Goal: Information Seeking & Learning: Learn about a topic

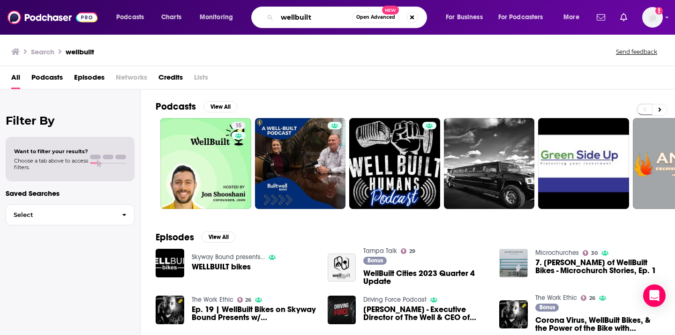
drag, startPoint x: 334, startPoint y: 19, endPoint x: 245, endPoint y: -6, distance: 93.0
click at [245, 0] on html "Podcasts Charts Monitoring wellbuilt Open Advanced New For Business For Podcast…" at bounding box center [337, 167] width 675 height 335
click at [339, 19] on input "[PERSON_NAME] thrive" at bounding box center [314, 17] width 75 height 15
type input "[PERSON_NAME] thrive"
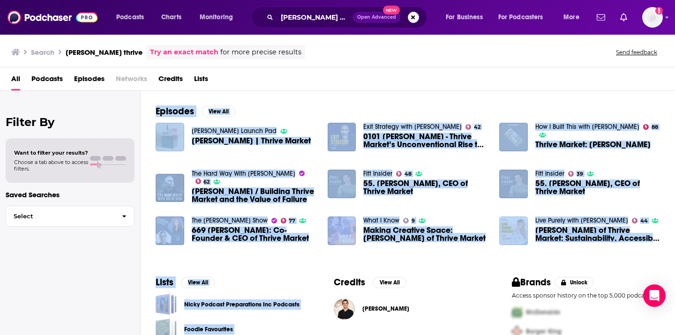
scroll to position [148, 0]
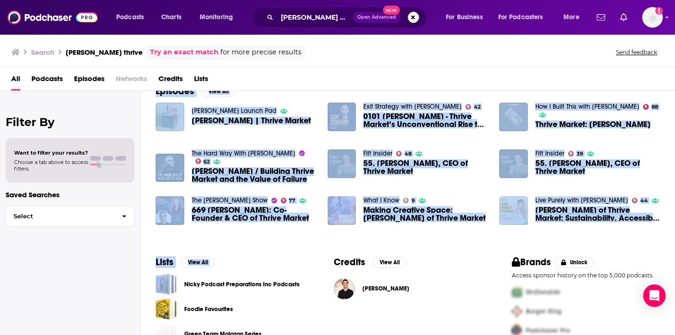
drag, startPoint x: 360, startPoint y: 214, endPoint x: 246, endPoint y: 280, distance: 131.8
click at [246, 280] on div "Podcasts View All Episodes View All Wharton Launch Pad Nick Green | Thrive Mark…" at bounding box center [408, 214] width 535 height 246
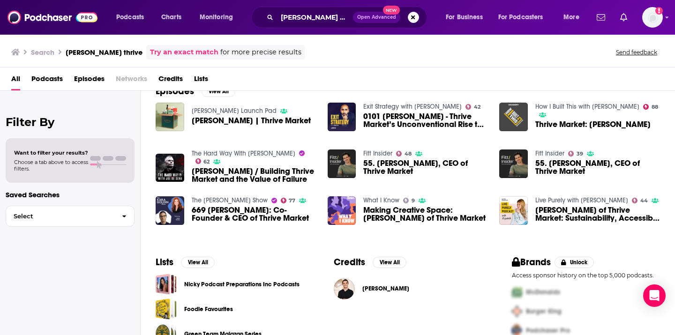
click at [72, 271] on div "Filter By Want to filter your results? Choose a tab above to access filters. Sa…" at bounding box center [70, 258] width 141 height 335
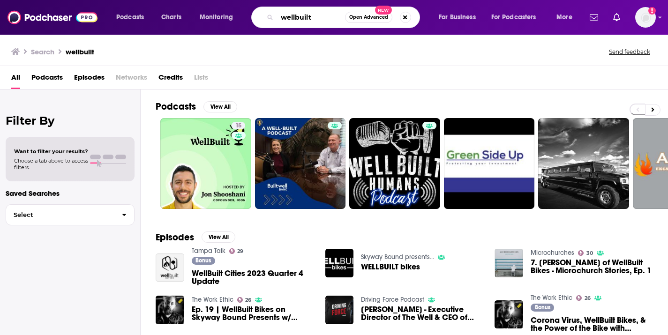
drag, startPoint x: 312, startPoint y: 21, endPoint x: 179, endPoint y: 6, distance: 133.6
click at [179, 6] on div "Podcasts Charts Monitoring wellbuilt Open Advanced New For Business For Podcast…" at bounding box center [334, 17] width 668 height 35
type input "live purely"
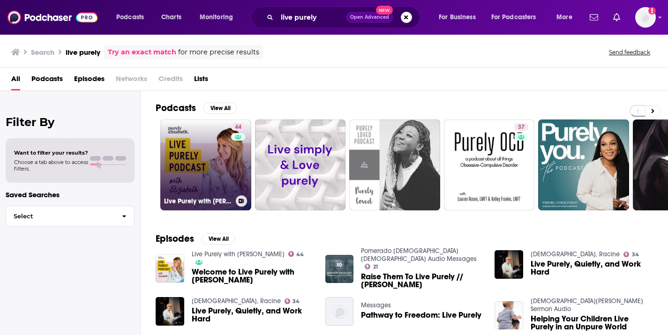
click at [188, 147] on link "44 Live Purely with [PERSON_NAME]" at bounding box center [205, 165] width 91 height 91
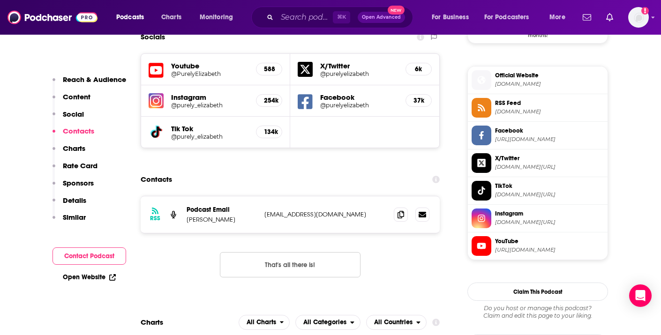
scroll to position [825, 0]
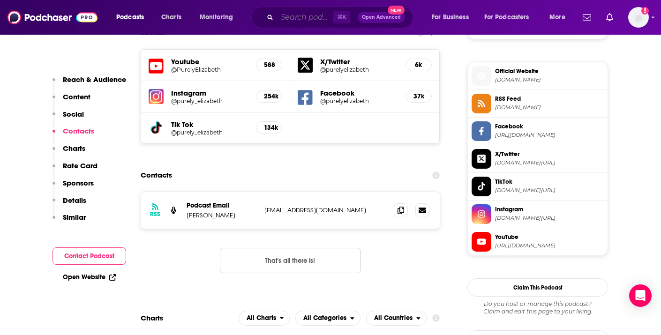
click at [306, 17] on input "Search podcasts, credits, & more..." at bounding box center [305, 17] width 56 height 15
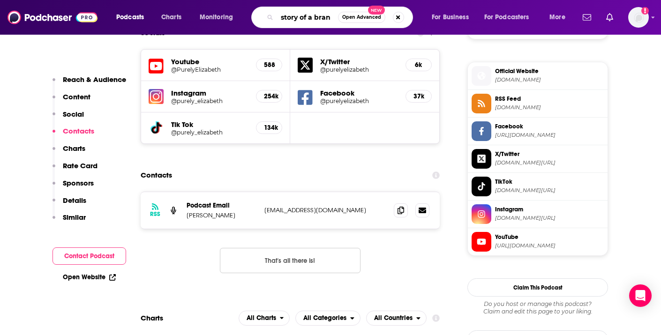
type input "story of a brand"
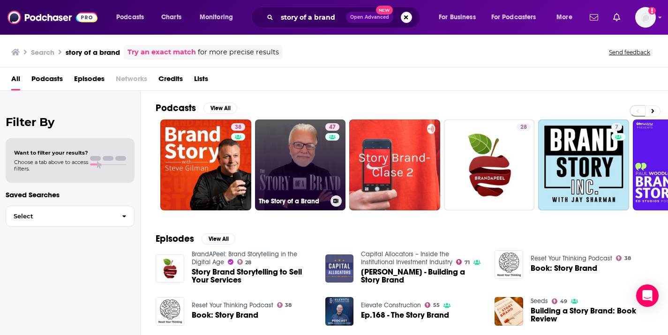
click at [294, 159] on link "47 The Story of a Brand" at bounding box center [300, 165] width 91 height 91
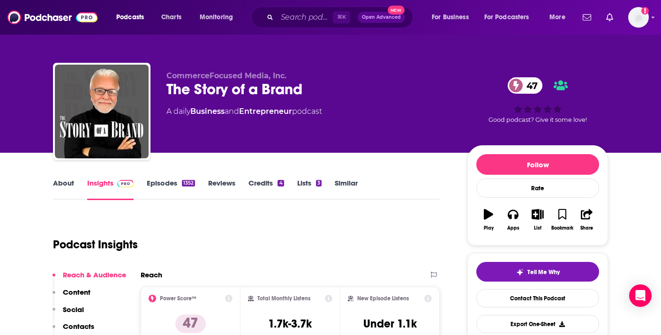
click at [155, 181] on link "Episodes 1352" at bounding box center [171, 190] width 48 height 22
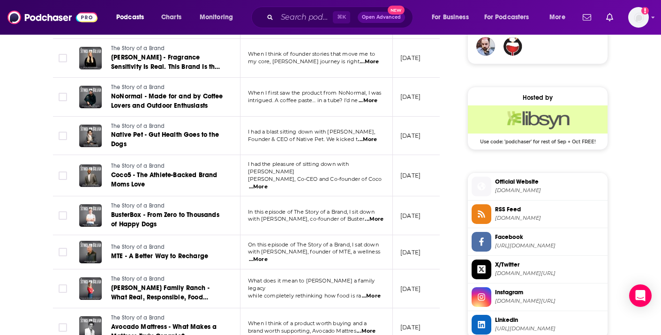
scroll to position [713, 0]
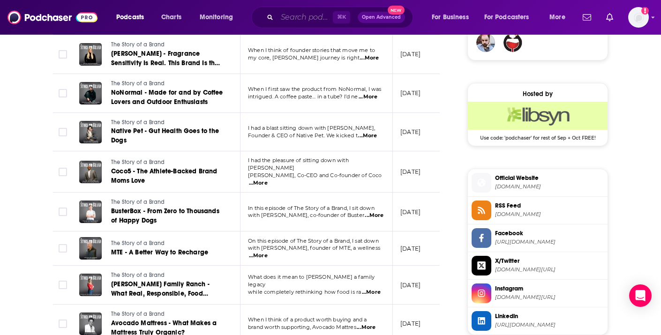
click at [317, 15] on input "Search podcasts, credits, & more..." at bounding box center [305, 17] width 56 height 15
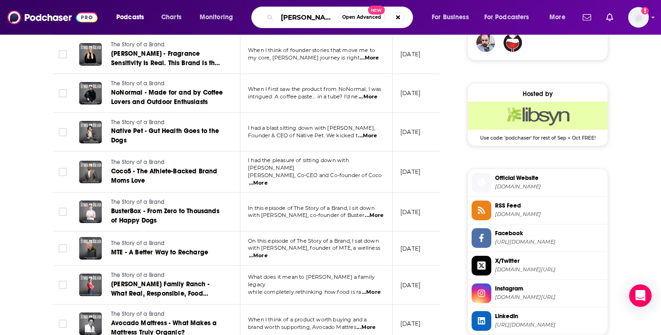
type input "[PERSON_NAME]"
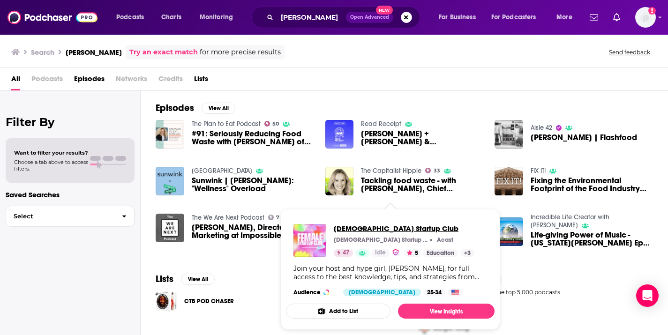
drag, startPoint x: 383, startPoint y: 228, endPoint x: 368, endPoint y: 165, distance: 65.2
click at [380, 220] on div "[DEMOGRAPHIC_DATA] Startup Club [DEMOGRAPHIC_DATA] Startup Club Acast 47 Idle 5…" at bounding box center [390, 260] width 209 height 87
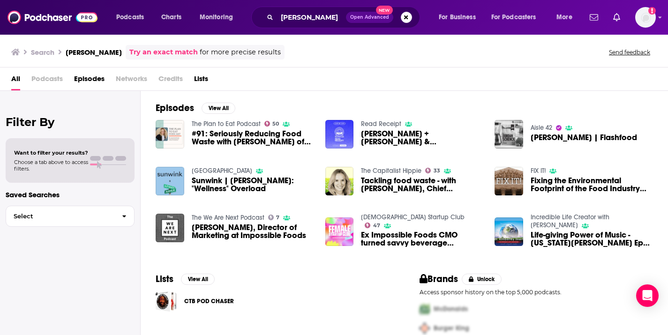
click at [446, 231] on span "Ex Impossible Foods CMO turned savvy beverage entrepreneur on building the futu…" at bounding box center [422, 239] width 122 height 16
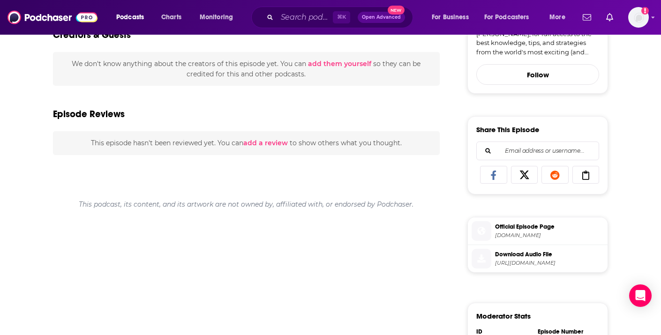
scroll to position [87, 0]
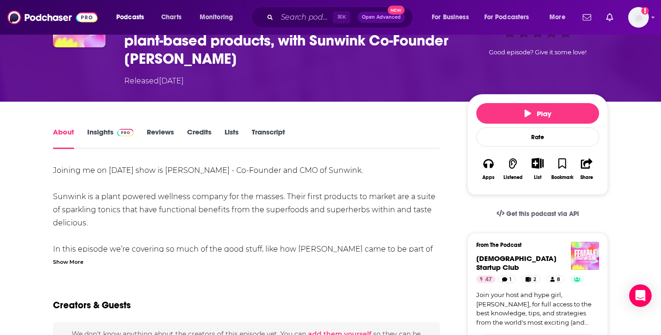
click at [76, 264] on div "Show More" at bounding box center [68, 261] width 30 height 9
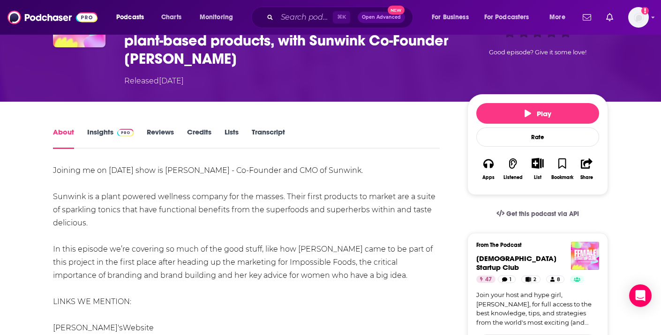
click at [93, 130] on link "Insights" at bounding box center [110, 139] width 46 height 22
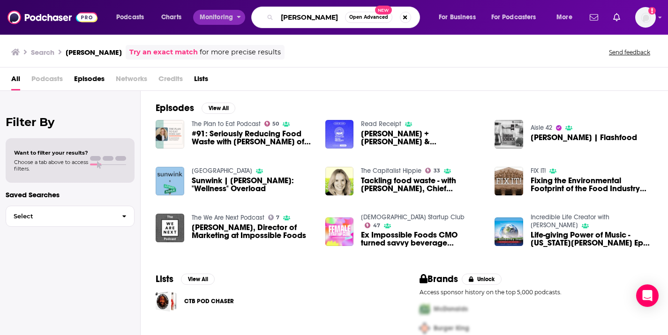
drag, startPoint x: 330, startPoint y: 16, endPoint x: 215, endPoint y: 14, distance: 114.9
click at [215, 14] on div "Podcasts Charts Monitoring [PERSON_NAME] Open Advanced New For Business For Pod…" at bounding box center [346, 18] width 472 height 22
type input "olipop ceo"
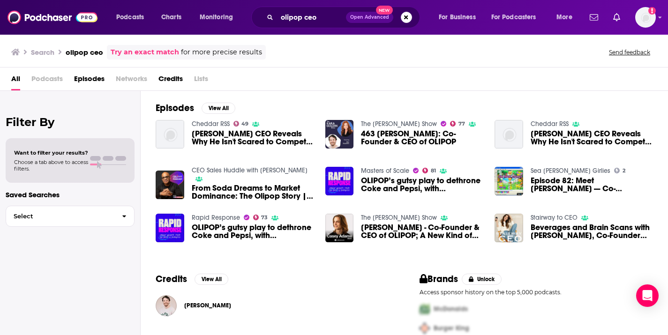
click at [370, 217] on link "The [PERSON_NAME] Show" at bounding box center [399, 218] width 76 height 8
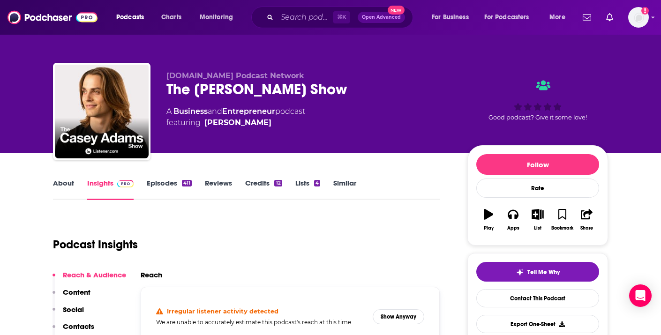
click at [178, 199] on link "Episodes 411" at bounding box center [169, 190] width 45 height 22
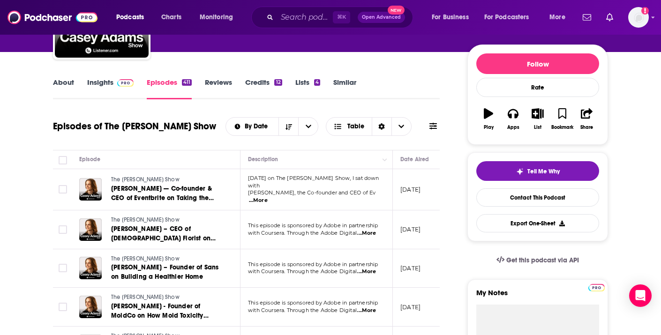
scroll to position [75, 0]
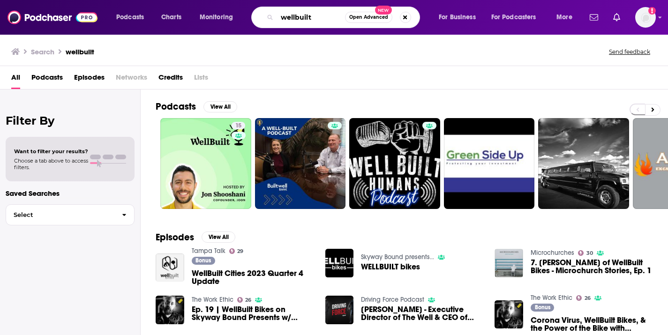
drag, startPoint x: 326, startPoint y: 21, endPoint x: 190, endPoint y: 2, distance: 137.8
click at [190, 2] on div "Podcasts Charts Monitoring wellbuilt Open Advanced New For Business For Podcast…" at bounding box center [334, 17] width 668 height 35
type input "gail becker"
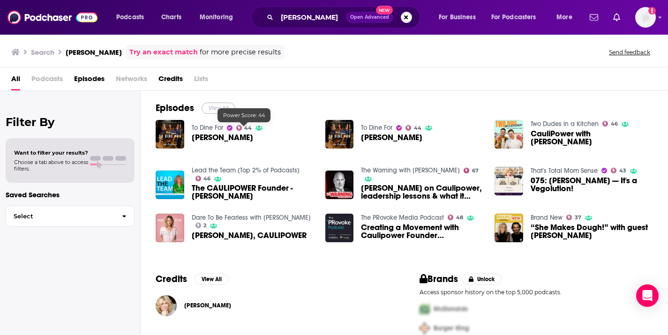
click at [215, 109] on button "View All" at bounding box center [219, 108] width 34 height 11
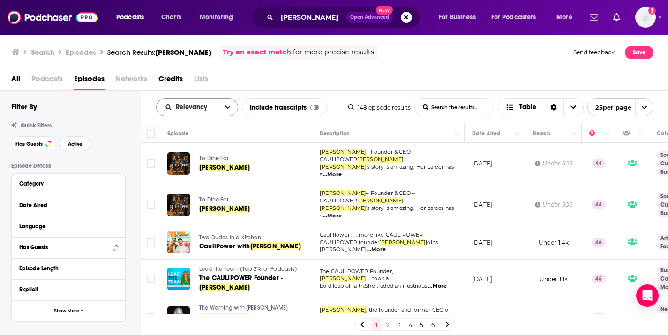
click at [217, 106] on span "Relevancy" at bounding box center [187, 107] width 61 height 7
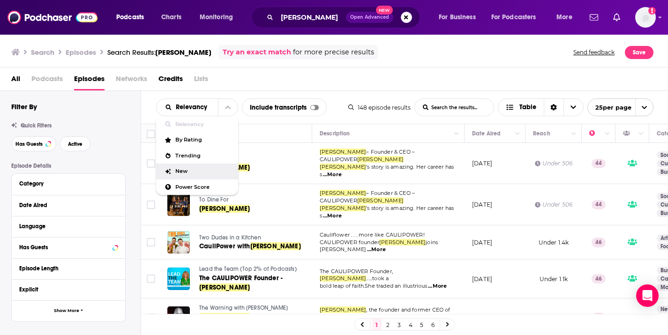
click at [186, 171] on span "New" at bounding box center [202, 171] width 55 height 5
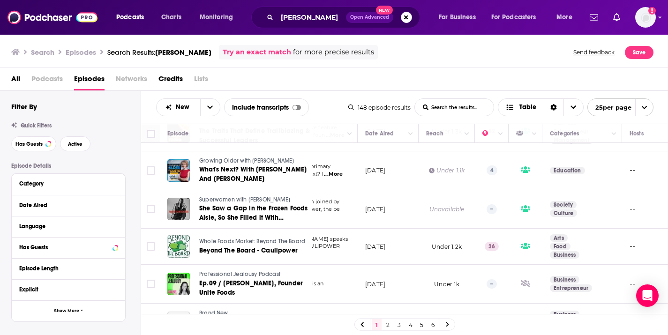
scroll to position [108, 186]
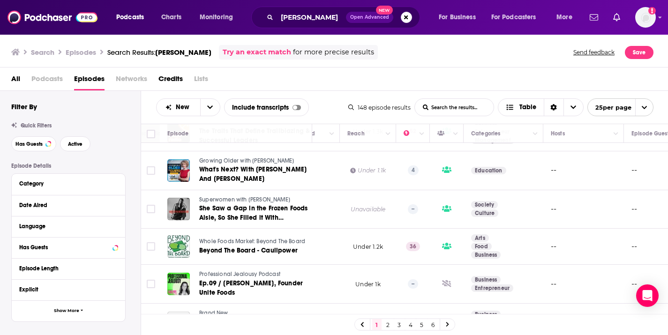
drag, startPoint x: 661, startPoint y: 168, endPoint x: 666, endPoint y: 159, distance: 10.5
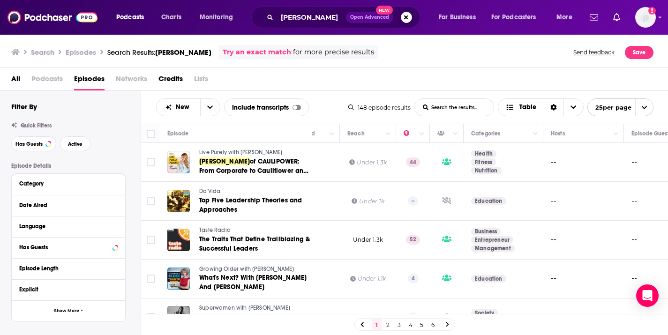
scroll to position [115, 186]
